Goal: Task Accomplishment & Management: Use online tool/utility

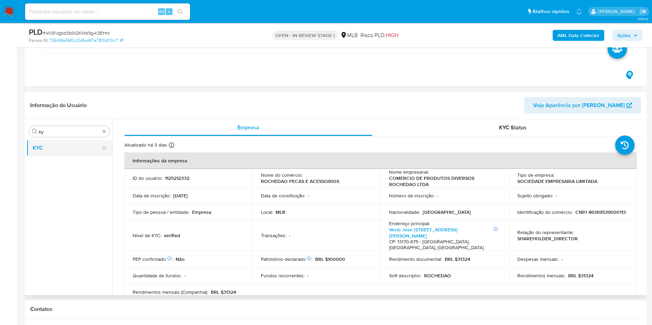
scroll to position [452, 0]
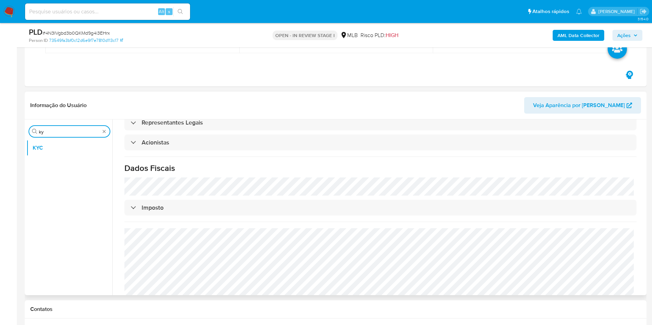
click at [62, 133] on input "ky" at bounding box center [69, 132] width 61 height 6
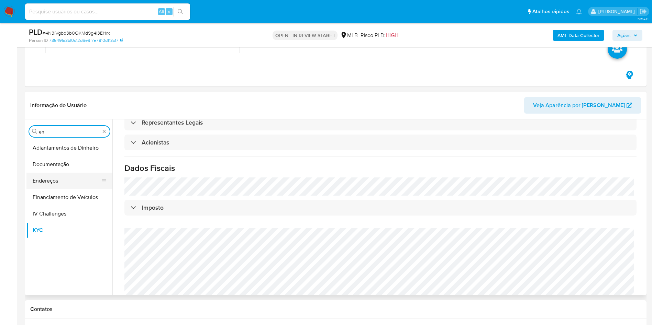
type input "en"
click at [63, 185] on button "Endereços" at bounding box center [66, 181] width 80 height 16
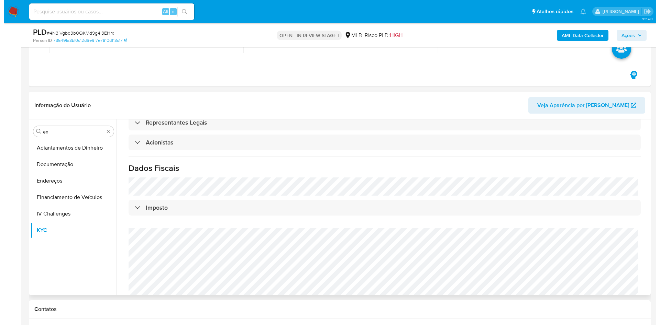
scroll to position [0, 0]
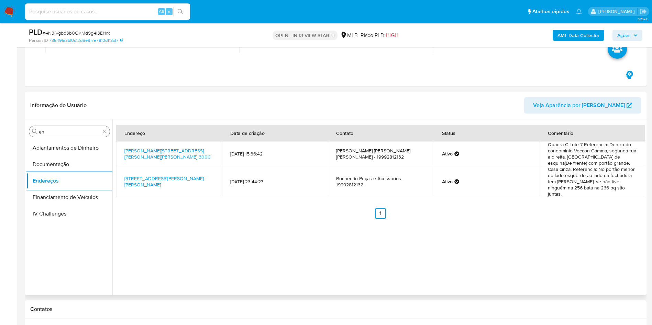
click at [62, 131] on input "en" at bounding box center [69, 132] width 61 height 6
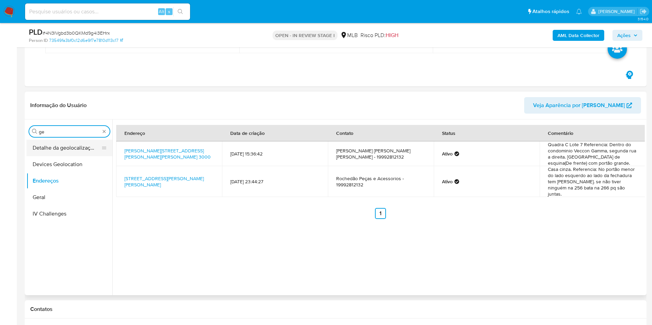
type input "ge"
click at [62, 145] on button "Detalhe da geolocalização" at bounding box center [66, 148] width 80 height 16
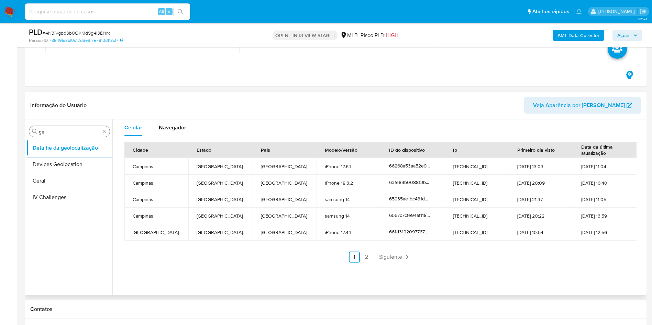
click at [65, 126] on div "Procurar ge" at bounding box center [69, 131] width 80 height 11
click at [54, 129] on input "ge" at bounding box center [69, 132] width 61 height 6
click at [50, 131] on input "ge" at bounding box center [69, 132] width 61 height 6
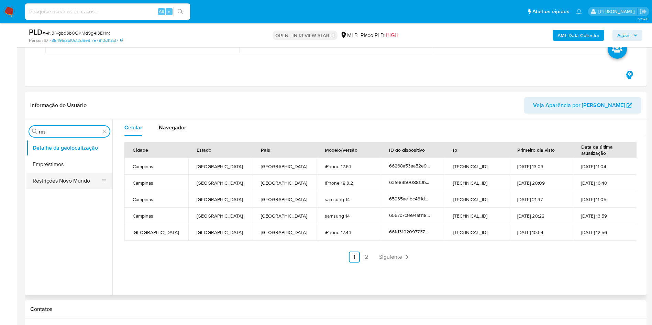
type input "res"
click at [60, 177] on button "Restrições Novo Mundo" at bounding box center [66, 181] width 80 height 16
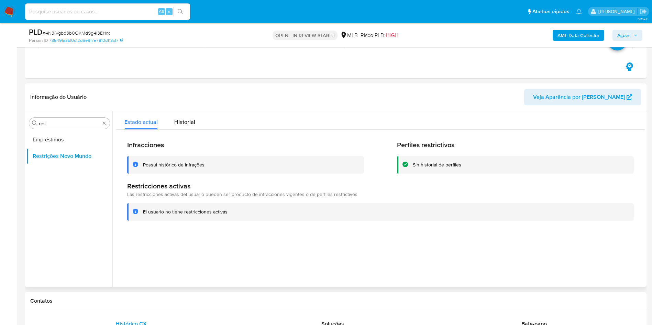
click at [74, 114] on div "Procurar res Empréstimos Restrições Novo Mundo" at bounding box center [69, 199] width 86 height 175
click at [78, 126] on input "res" at bounding box center [69, 124] width 61 height 6
type input "po"
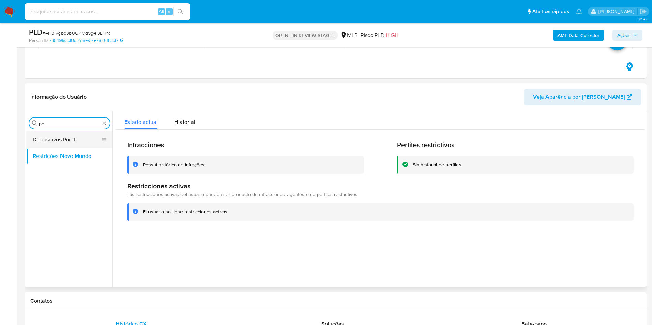
click at [64, 139] on button "Dispositivos Point" at bounding box center [66, 140] width 80 height 16
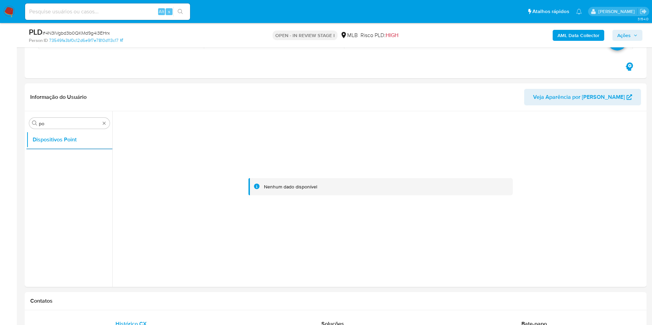
click at [565, 36] on b "AML Data Collector" at bounding box center [578, 35] width 42 height 11
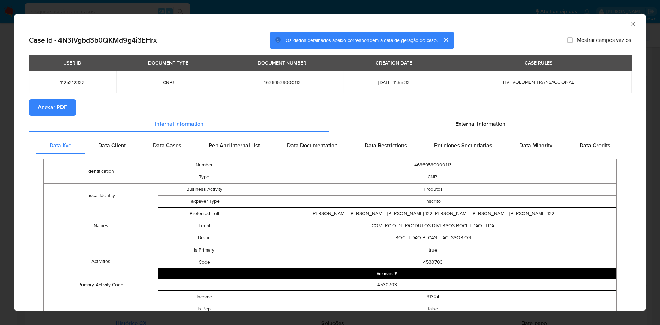
click at [60, 111] on span "Anexar PDF" at bounding box center [52, 107] width 29 height 15
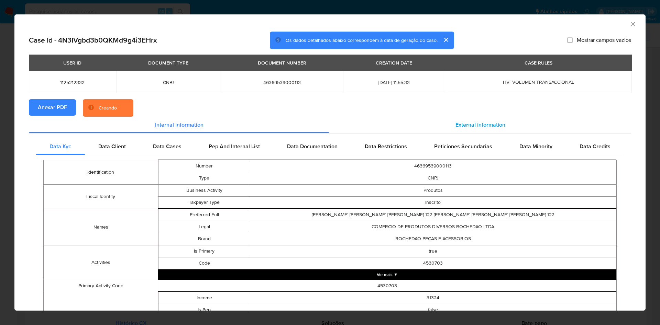
click at [462, 120] on div "External information" at bounding box center [480, 125] width 302 height 16
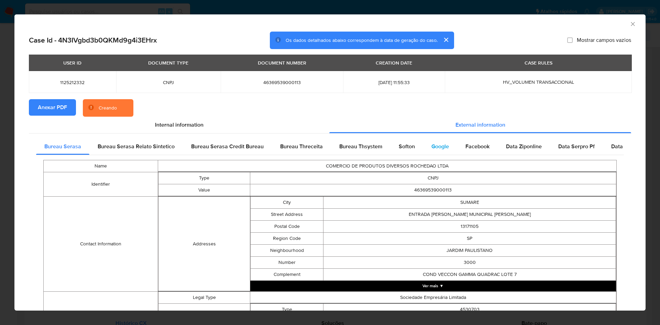
click at [440, 154] on div "Google" at bounding box center [440, 146] width 34 height 16
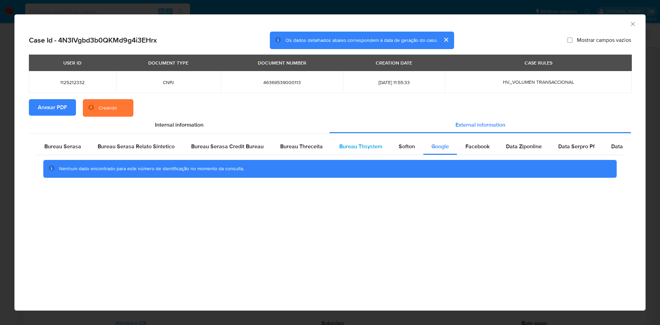
drag, startPoint x: 408, startPoint y: 149, endPoint x: 385, endPoint y: 148, distance: 23.0
click at [408, 149] on span "Softon" at bounding box center [406, 147] width 16 height 8
click at [364, 149] on span "Bureau Thsystem" at bounding box center [360, 147] width 43 height 8
click at [66, 143] on span "Bureau Serasa" at bounding box center [62, 147] width 37 height 8
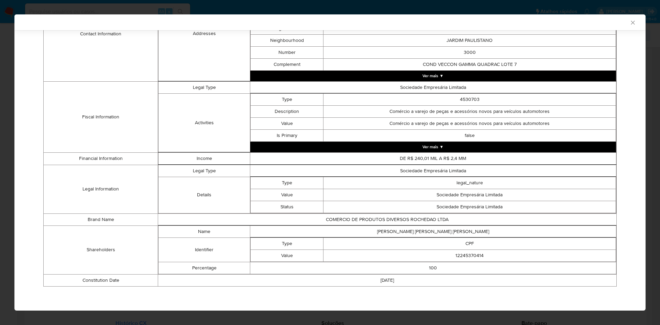
scroll to position [207, 0]
